Goal: Task Accomplishment & Management: Manage account settings

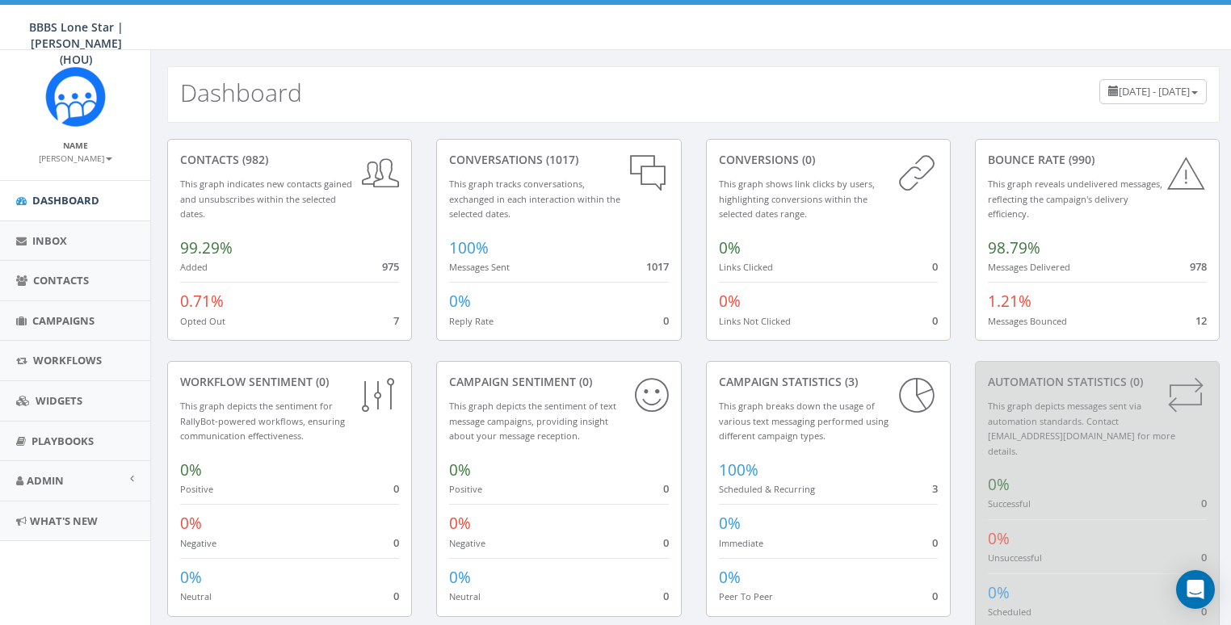
click at [80, 159] on small "[PERSON_NAME]" at bounding box center [76, 158] width 74 height 11
click at [80, 201] on link "Sign Out" at bounding box center [81, 203] width 128 height 20
